Goal: Task Accomplishment & Management: Manage account settings

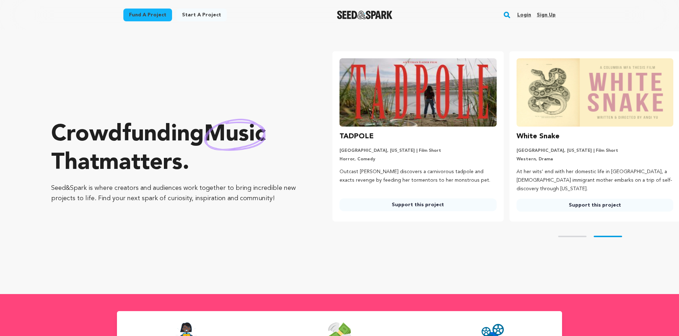
scroll to position [0, 182]
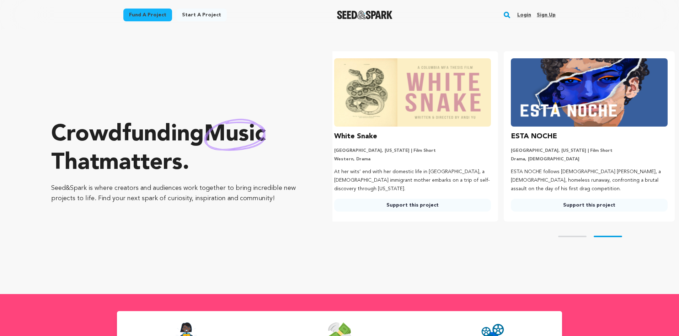
click at [545, 13] on link "Sign up" at bounding box center [545, 14] width 19 height 11
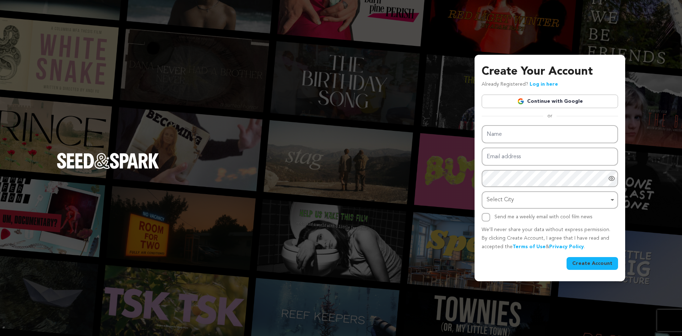
click at [532, 100] on link "Continue with Google" at bounding box center [550, 100] width 136 height 13
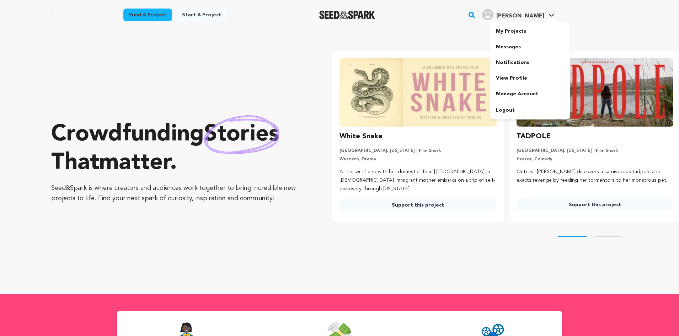
click at [545, 16] on link "regina C. regina C." at bounding box center [517, 13] width 75 height 13
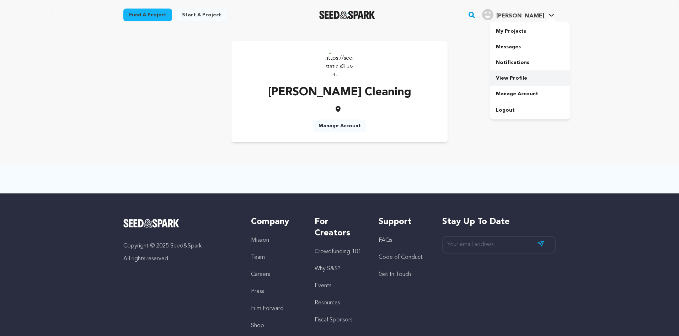
click at [518, 81] on link "View Profile" at bounding box center [530, 78] width 80 height 16
click at [516, 30] on link "My Projects" at bounding box center [530, 31] width 80 height 16
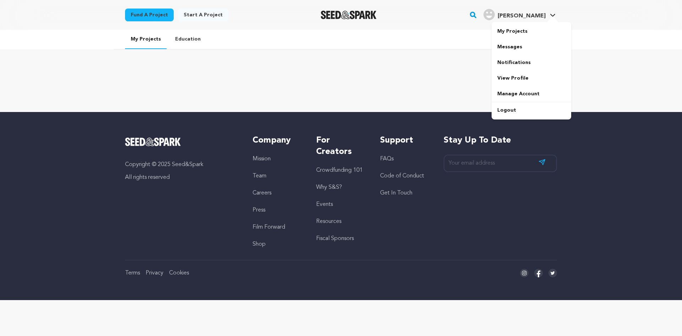
click at [545, 18] on span "[PERSON_NAME]" at bounding box center [522, 16] width 48 height 6
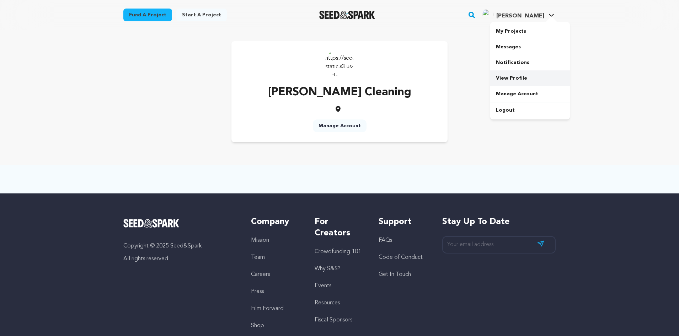
click at [507, 79] on link "View Profile" at bounding box center [530, 78] width 80 height 16
click at [328, 121] on link "Manage Account" at bounding box center [340, 125] width 54 height 13
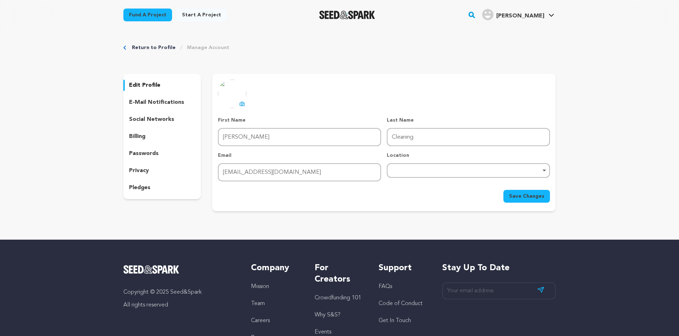
click at [140, 83] on p "edit profile" at bounding box center [144, 85] width 31 height 9
click at [143, 114] on div "social networks" at bounding box center [161, 119] width 77 height 11
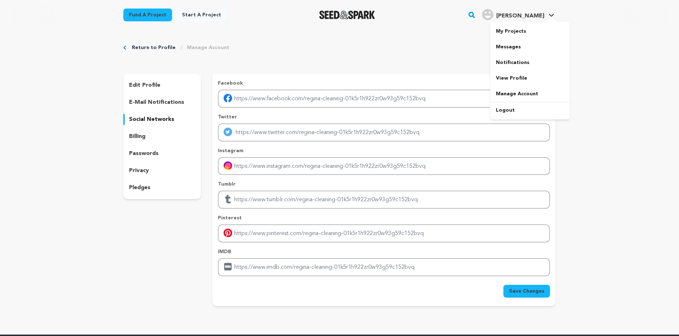
click at [553, 14] on icon at bounding box center [550, 15] width 5 height 3
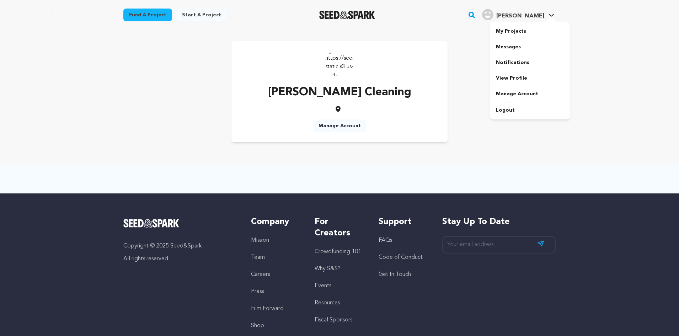
click at [520, 34] on link "My Projects" at bounding box center [530, 31] width 80 height 16
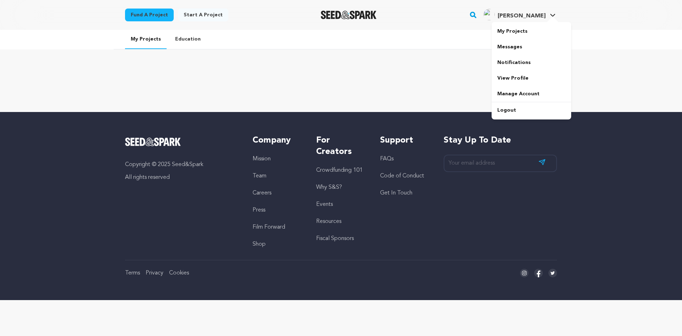
click at [552, 17] on div at bounding box center [553, 19] width 14 height 7
click at [509, 78] on link "View Profile" at bounding box center [532, 78] width 80 height 16
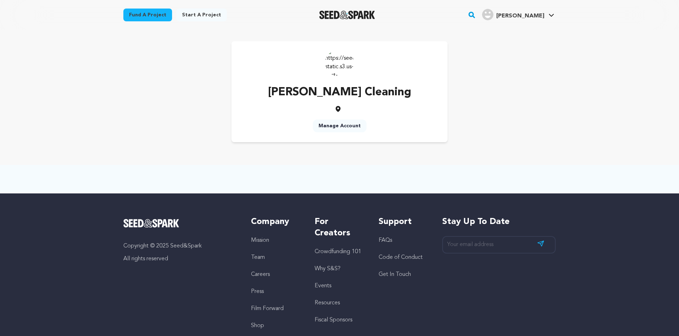
click at [338, 126] on link "Manage Account" at bounding box center [340, 125] width 54 height 13
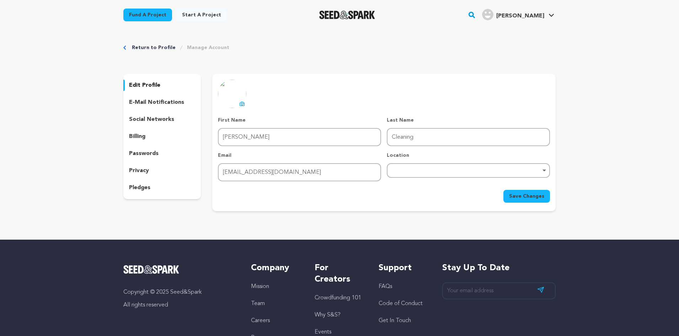
click at [410, 173] on div "Remove item" at bounding box center [467, 170] width 163 height 15
click at [419, 163] on div "Remove item" at bounding box center [467, 170] width 163 height 15
paste input "[GEOGRAPHIC_DATA], [GEOGRAPHIC_DATA]"
type input "[GEOGRAPHIC_DATA], [GEOGRAPHIC_DATA]"
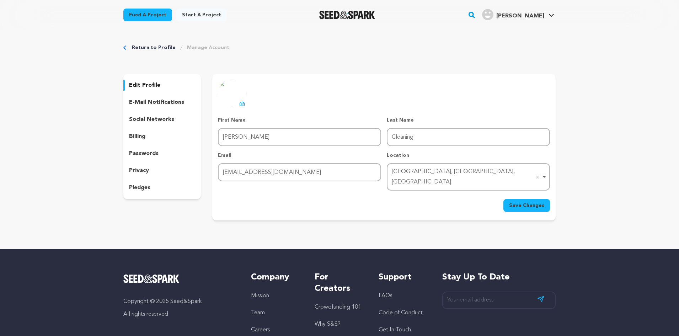
click at [526, 202] on span "Save Changes" at bounding box center [526, 205] width 35 height 7
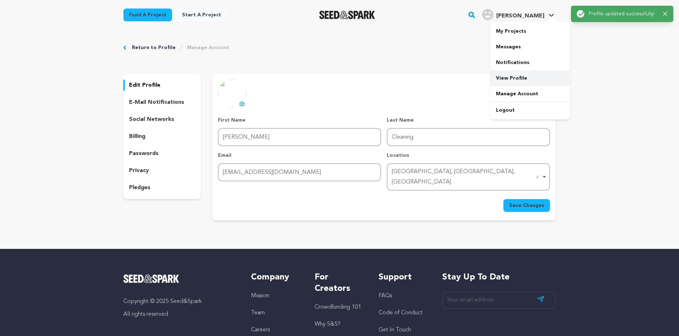
click at [506, 82] on link "View Profile" at bounding box center [530, 78] width 80 height 16
